Goal: Task Accomplishment & Management: Use online tool/utility

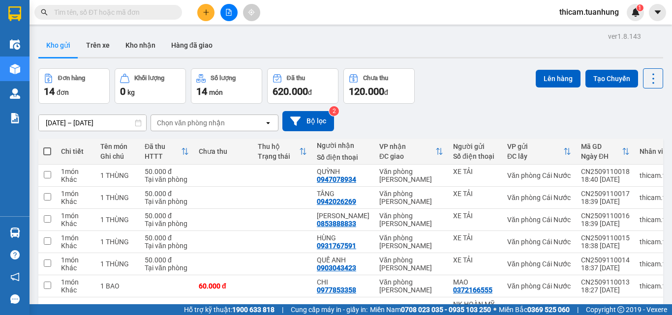
click at [47, 151] on span at bounding box center [47, 152] width 8 height 8
click at [47, 147] on input "checkbox" at bounding box center [47, 147] width 0 height 0
checkbox input "true"
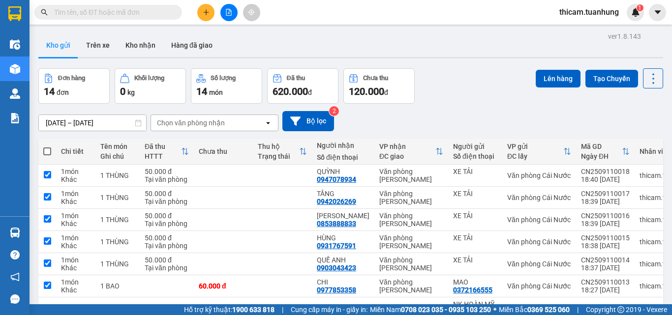
checkbox input "true"
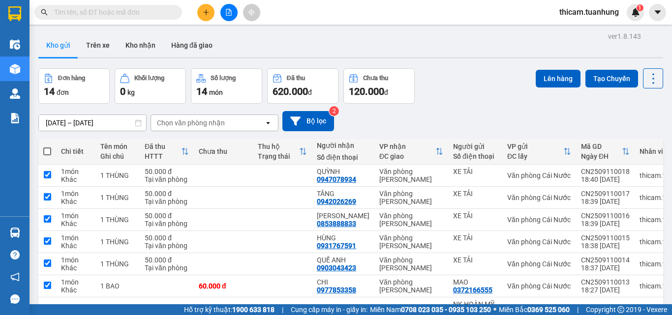
checkbox input "true"
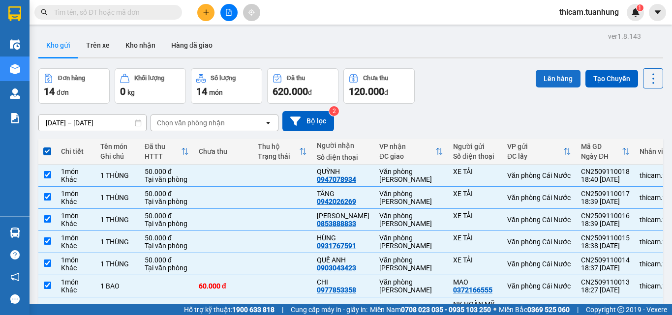
click at [551, 79] on button "Lên hàng" at bounding box center [558, 79] width 45 height 18
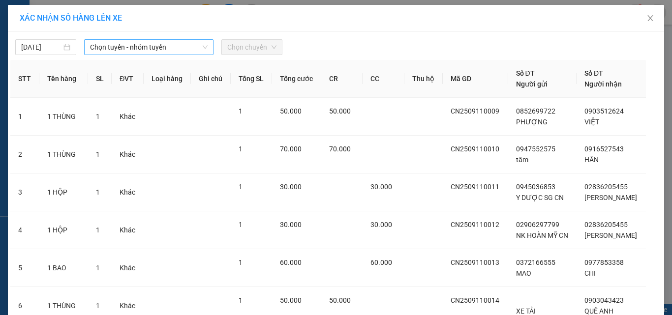
click at [198, 44] on span "Chọn tuyến - nhóm tuyến" at bounding box center [149, 47] width 118 height 15
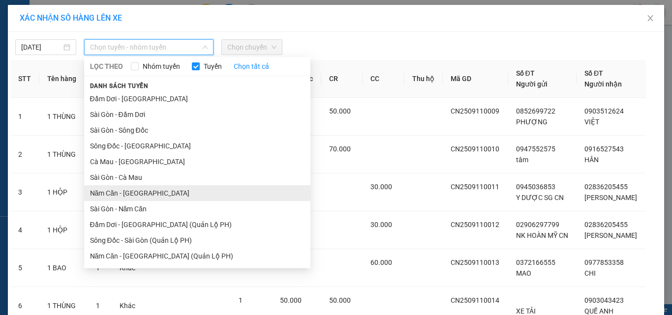
click at [146, 195] on li "Năm Căn - [GEOGRAPHIC_DATA]" at bounding box center [197, 193] width 226 height 16
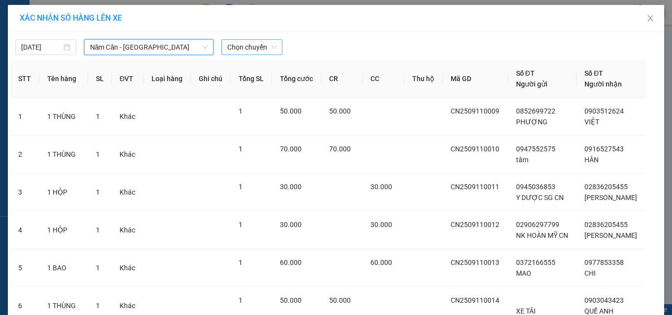
click at [272, 46] on span "Chọn chuyến" at bounding box center [251, 47] width 49 height 15
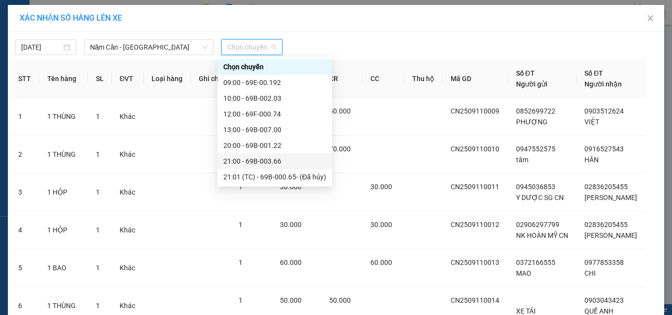
scroll to position [49, 0]
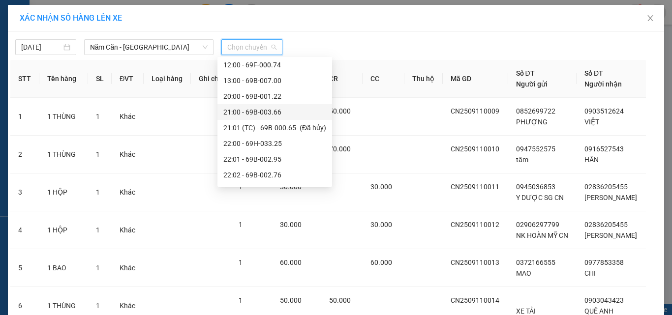
click at [272, 112] on div "21:00 - 69B-003.66" at bounding box center [274, 112] width 103 height 11
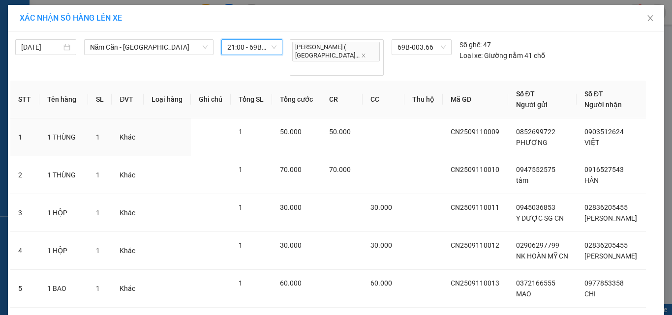
scroll to position [239, 0]
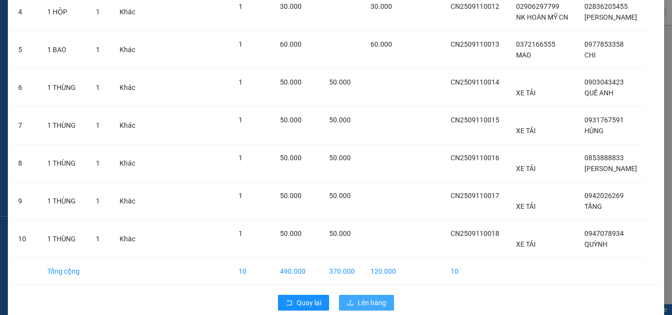
click at [366, 298] on span "Lên hàng" at bounding box center [372, 303] width 29 height 11
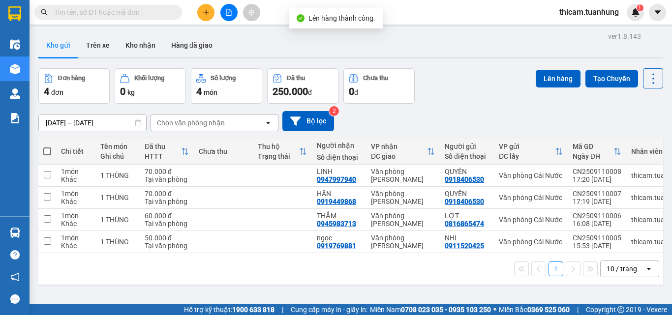
click at [44, 150] on span at bounding box center [47, 152] width 8 height 8
click at [47, 147] on input "checkbox" at bounding box center [47, 147] width 0 height 0
checkbox input "true"
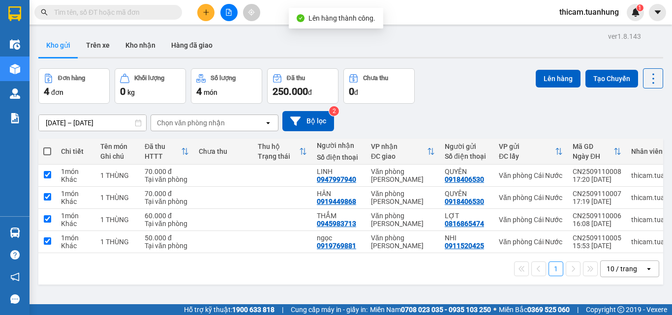
checkbox input "true"
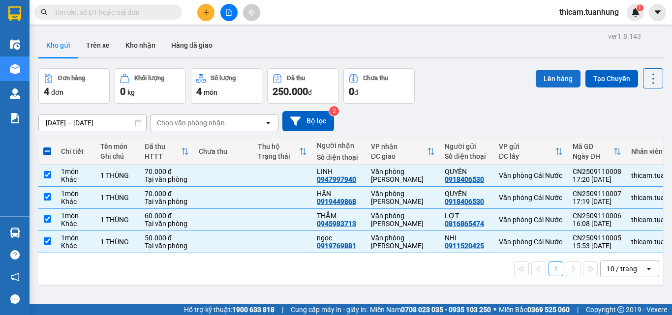
click at [557, 76] on button "Lên hàng" at bounding box center [558, 79] width 45 height 18
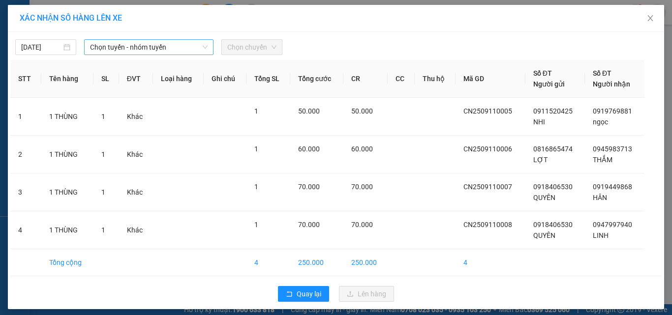
click at [185, 47] on span "Chọn tuyến - nhóm tuyến" at bounding box center [149, 47] width 118 height 15
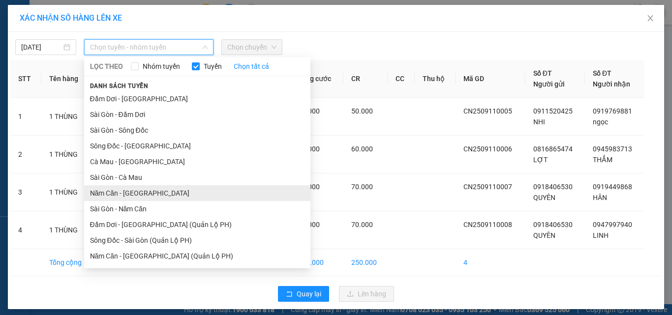
click at [140, 190] on li "Năm Căn - Sài Gòn" at bounding box center [197, 193] width 226 height 16
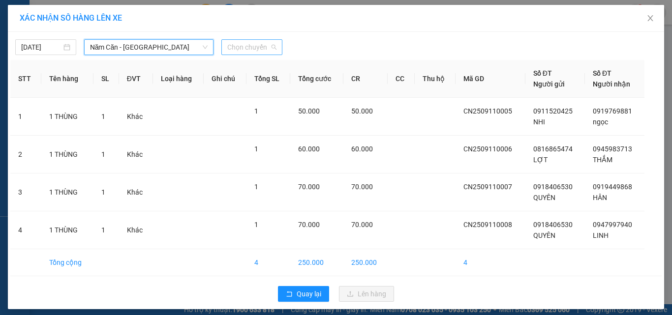
click at [264, 46] on span "Chọn chuyến" at bounding box center [251, 47] width 49 height 15
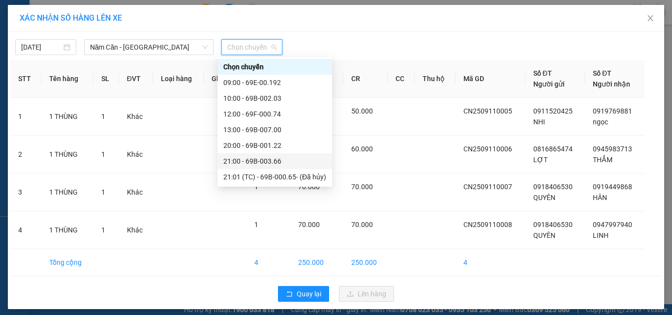
click at [270, 155] on div "21:00 - 69B-003.66" at bounding box center [274, 161] width 115 height 16
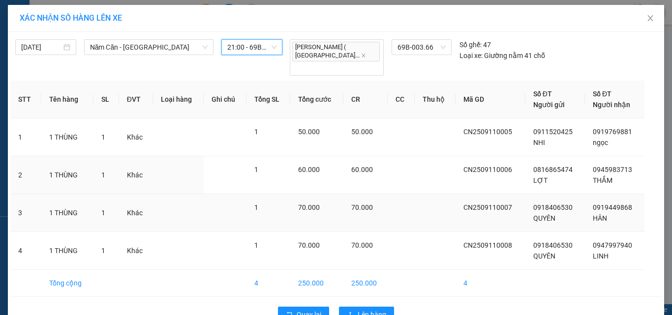
scroll to position [12, 0]
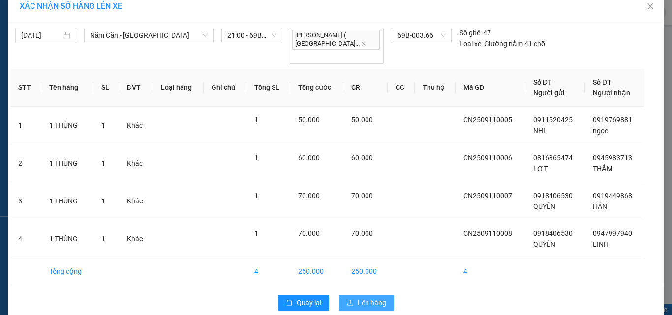
click at [366, 298] on span "Lên hàng" at bounding box center [372, 303] width 29 height 11
